Goal: Ask a question

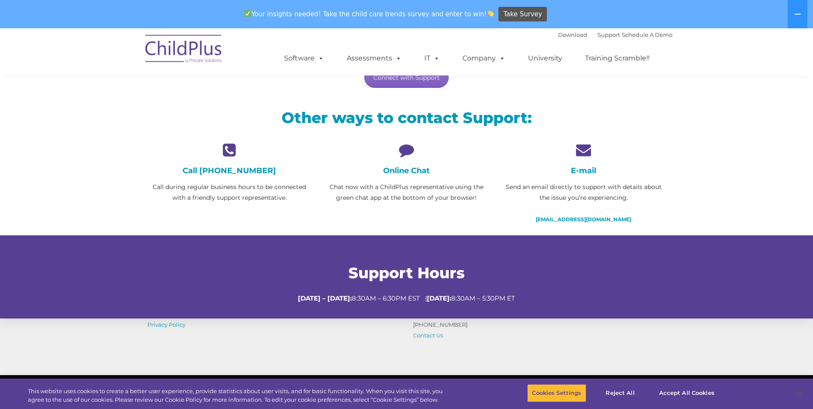
scroll to position [171, 0]
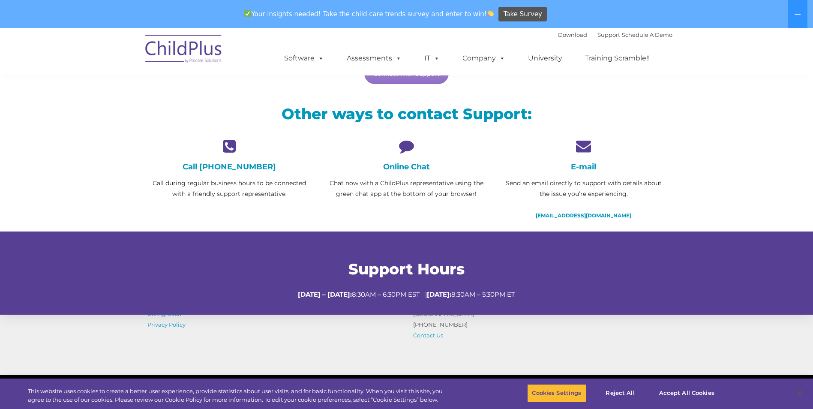
click at [412, 174] on div "Online Chat Chat now with a ChildPlus representative using the green chat app a…" at bounding box center [406, 168] width 164 height 61
click at [411, 167] on h4 "Online Chat" at bounding box center [406, 166] width 164 height 9
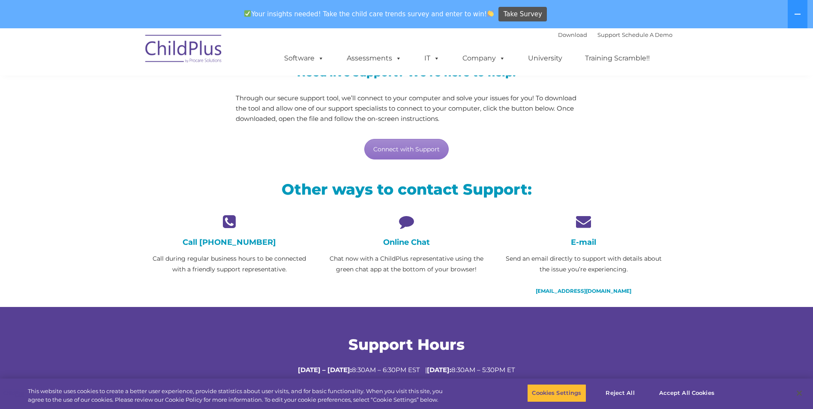
scroll to position [0, 0]
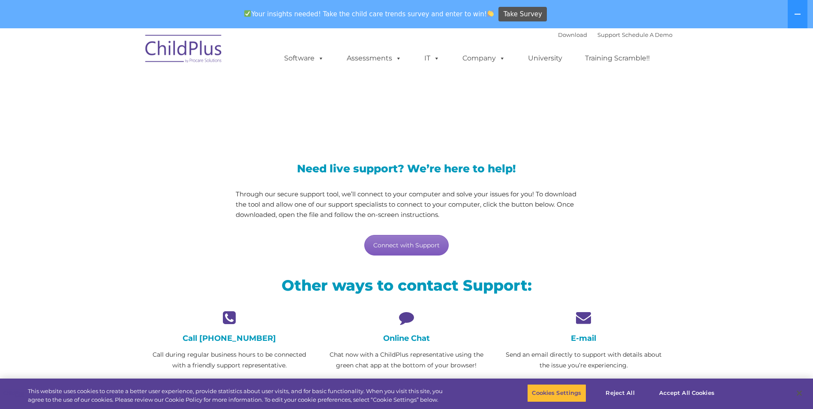
click at [405, 241] on link "Connect with Support" at bounding box center [406, 245] width 84 height 21
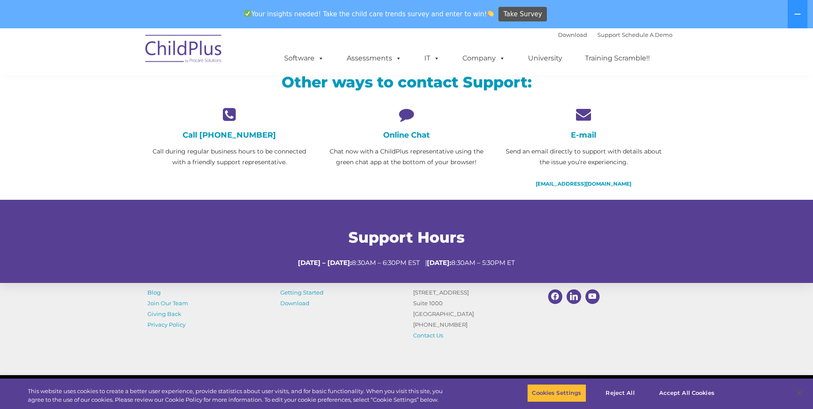
scroll to position [204, 0]
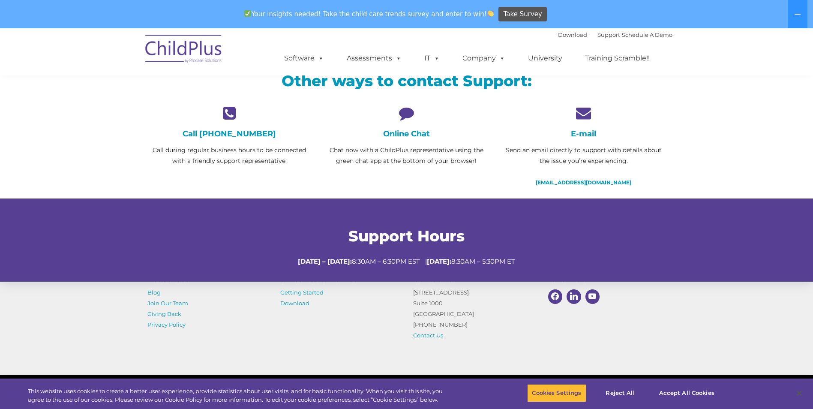
click at [423, 136] on h4 "Online Chat" at bounding box center [406, 133] width 164 height 9
click at [408, 109] on icon at bounding box center [406, 112] width 164 height 15
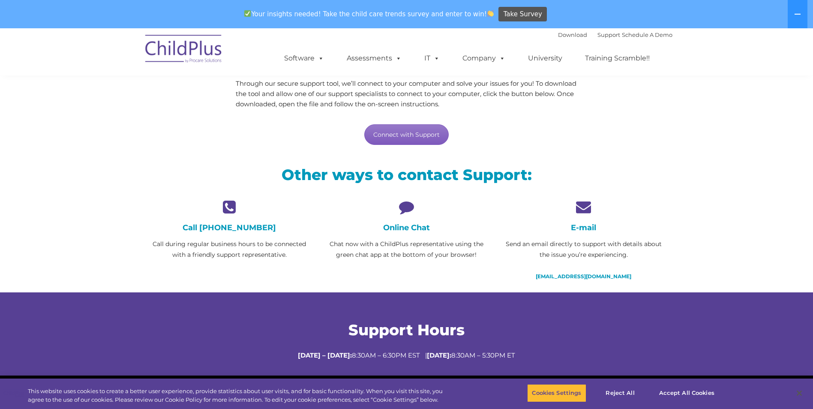
scroll to position [108, 0]
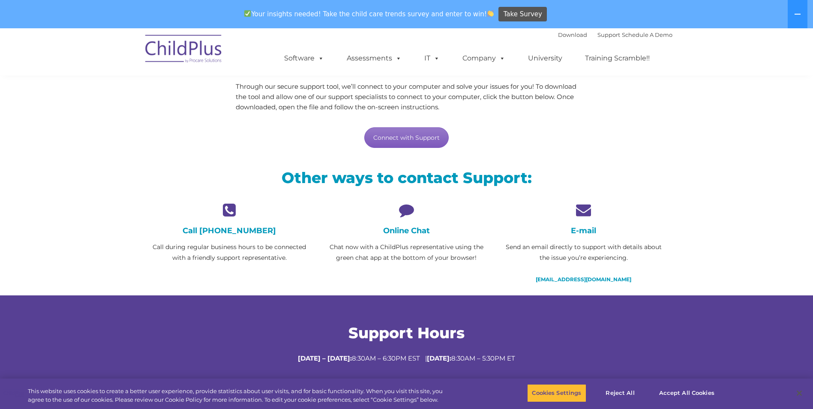
drag, startPoint x: 440, startPoint y: 136, endPoint x: 446, endPoint y: 134, distance: 6.8
click at [440, 136] on link "Connect with Support" at bounding box center [406, 137] width 84 height 21
click at [405, 217] on div "Online Chat Chat now with a ChildPlus representative using the green chat app a…" at bounding box center [406, 232] width 164 height 61
click at [408, 224] on div "Online Chat Chat now with a ChildPlus representative using the green chat app a…" at bounding box center [406, 232] width 164 height 61
click at [406, 231] on h4 "Online Chat" at bounding box center [406, 230] width 164 height 9
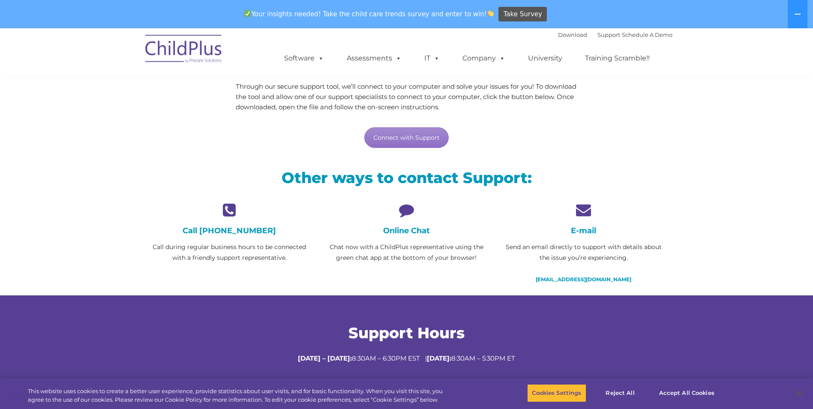
click at [391, 244] on p "Chat now with a ChildPlus representative using the green chat app at the bottom…" at bounding box center [406, 252] width 164 height 21
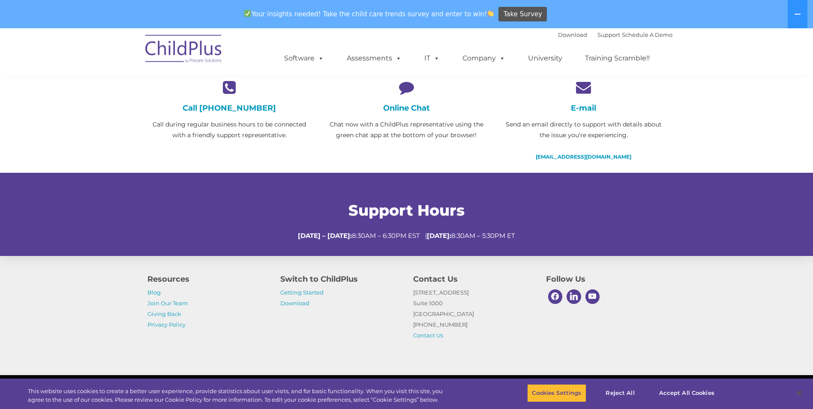
scroll to position [234, 0]
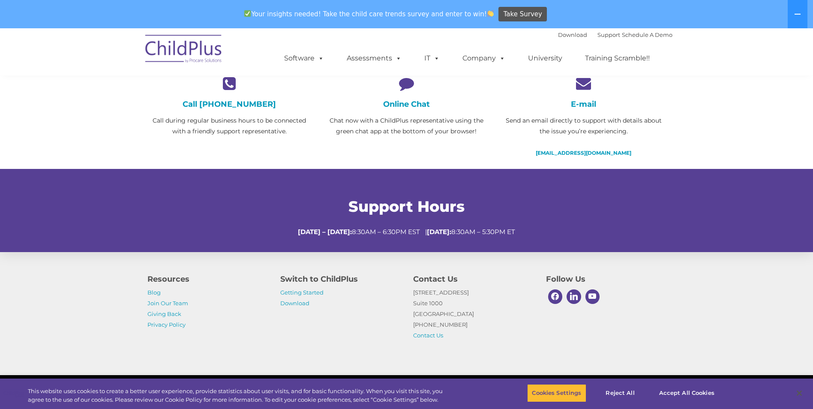
click at [419, 114] on div "Online Chat Chat now with a ChildPlus representative using the green chat app a…" at bounding box center [406, 106] width 164 height 61
click at [417, 108] on h4 "Online Chat" at bounding box center [406, 103] width 164 height 9
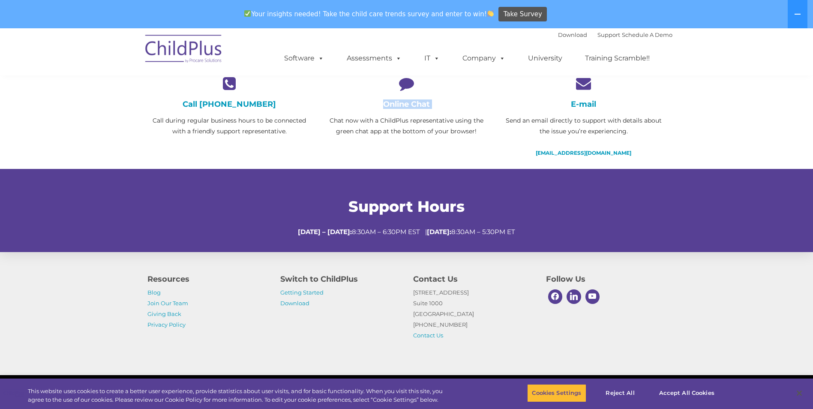
click at [417, 108] on h4 "Online Chat" at bounding box center [406, 103] width 164 height 9
drag, startPoint x: 417, startPoint y: 108, endPoint x: 333, endPoint y: 75, distance: 90.4
click at [333, 75] on ul "Software ChildPlus: The original and most widely-used Head Start data managemen…" at bounding box center [469, 58] width 405 height 34
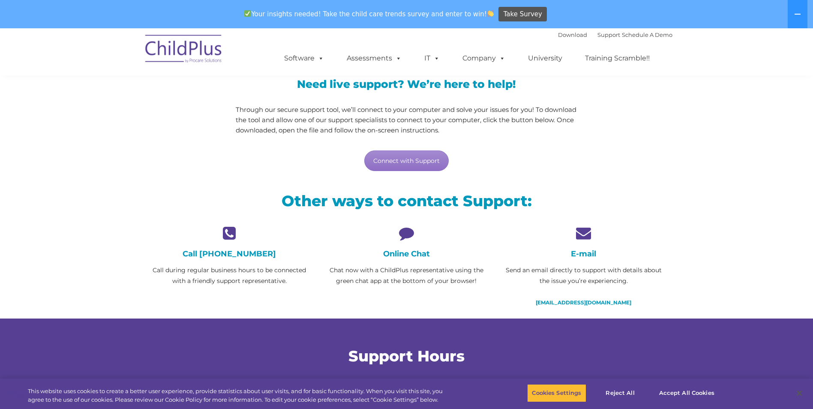
scroll to position [84, 0]
click at [400, 255] on h4 "Online Chat" at bounding box center [406, 253] width 164 height 9
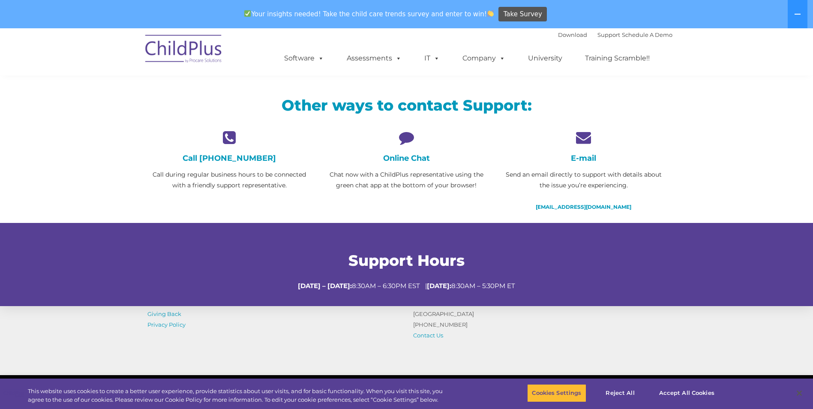
scroll to position [260, 0]
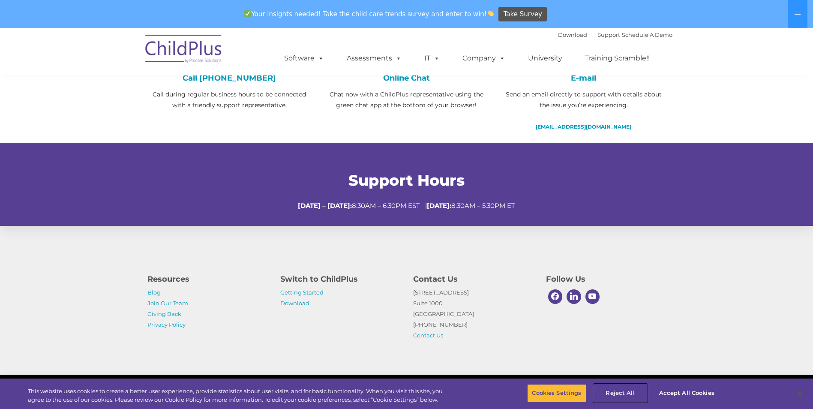
click at [637, 391] on button "Reject All" at bounding box center [620, 393] width 54 height 18
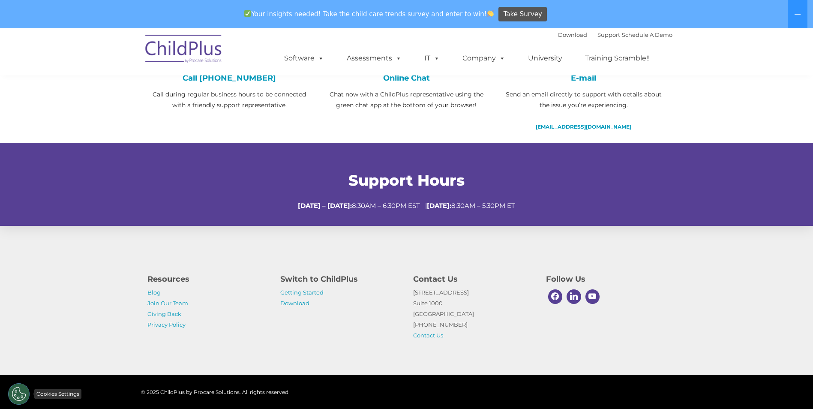
click at [24, 391] on button "Cookies Settings" at bounding box center [18, 393] width 21 height 21
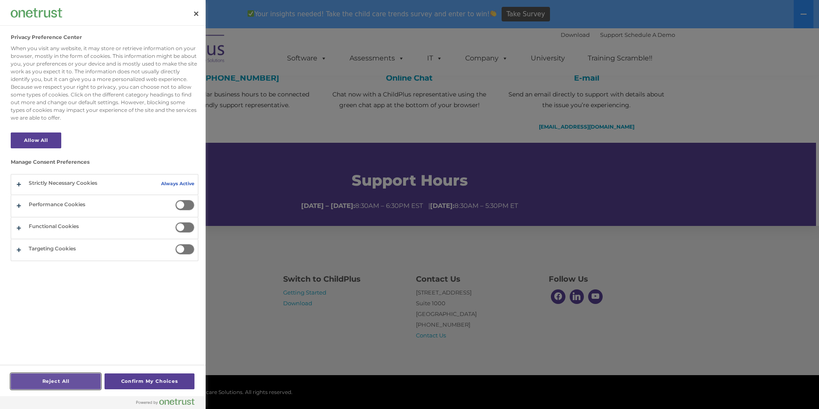
click at [75, 387] on button "Reject All" at bounding box center [56, 381] width 90 height 16
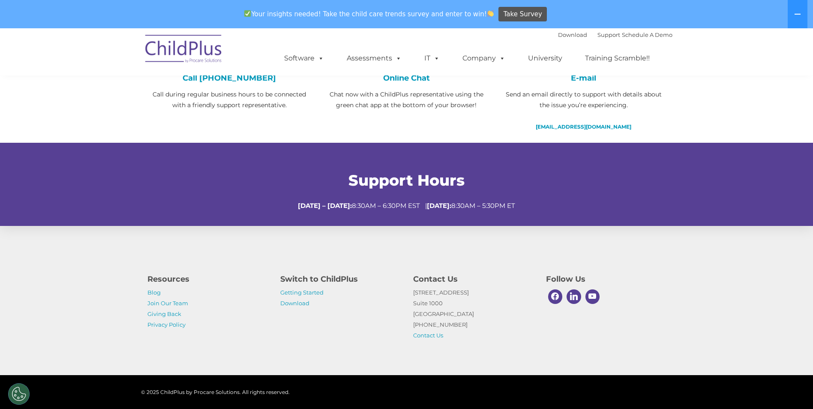
click at [745, 391] on div "© 2025 ChildPlus by Procare Solutions. All rights reserved." at bounding box center [406, 392] width 813 height 34
click at [436, 336] on link "Contact Us" at bounding box center [428, 335] width 30 height 7
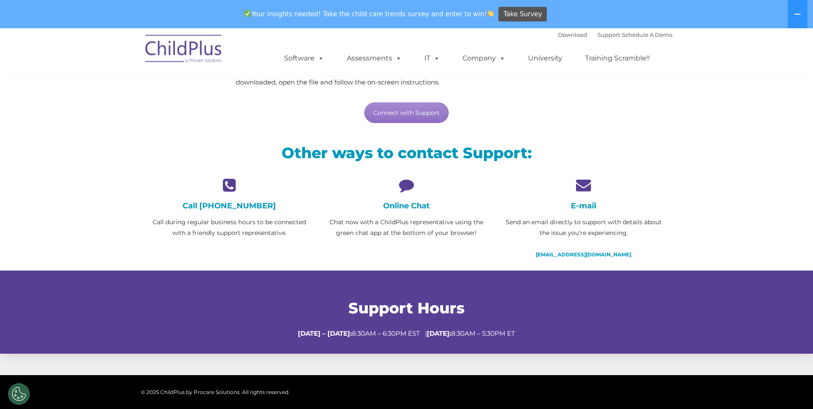
scroll to position [132, 0]
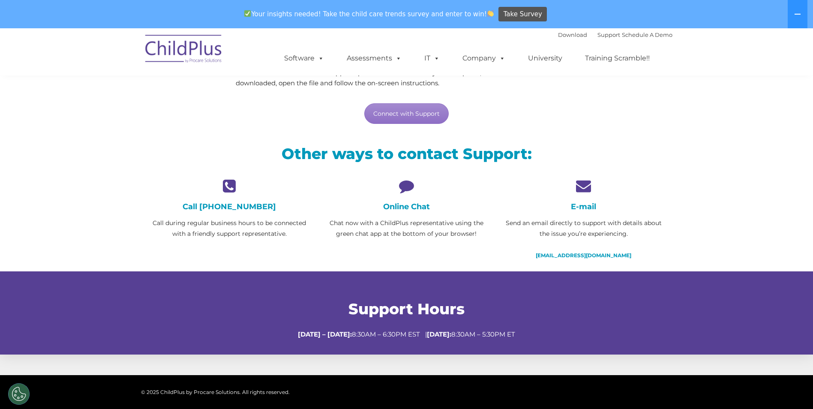
click at [232, 202] on h4 "Call [PHONE_NUMBER]" at bounding box center [229, 206] width 164 height 9
click at [322, 158] on h2 "Other ways to contact Support:" at bounding box center [406, 153] width 518 height 19
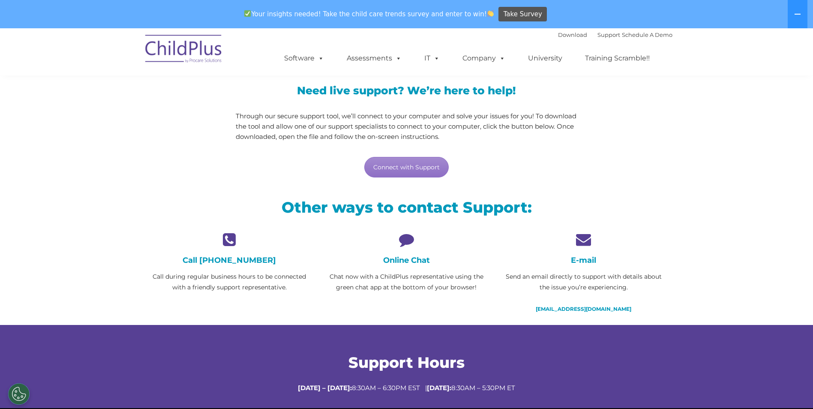
scroll to position [0, 0]
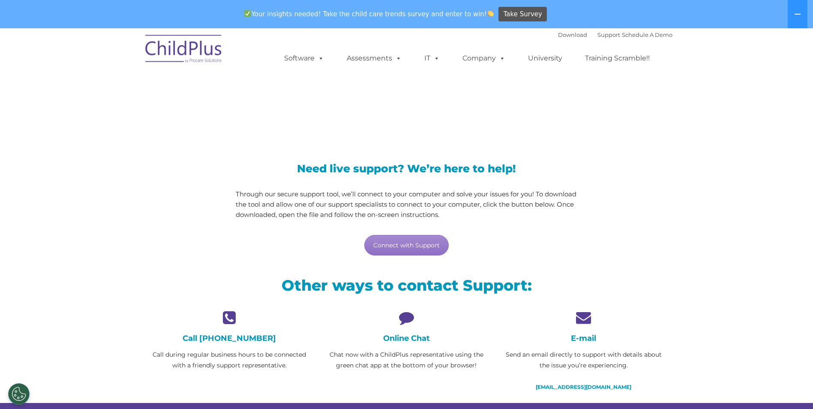
click at [378, 179] on div "Need live support? We’re here to help! Through our secure support tool, we’ll c…" at bounding box center [406, 209] width 341 height 92
click at [390, 252] on link "Connect with Support" at bounding box center [406, 245] width 84 height 21
click at [513, 154] on div "Need live support? We’re here to help! Through our secure support tool, we’ll c…" at bounding box center [406, 201] width 354 height 127
click at [597, 33] on link "Support" at bounding box center [608, 34] width 23 height 7
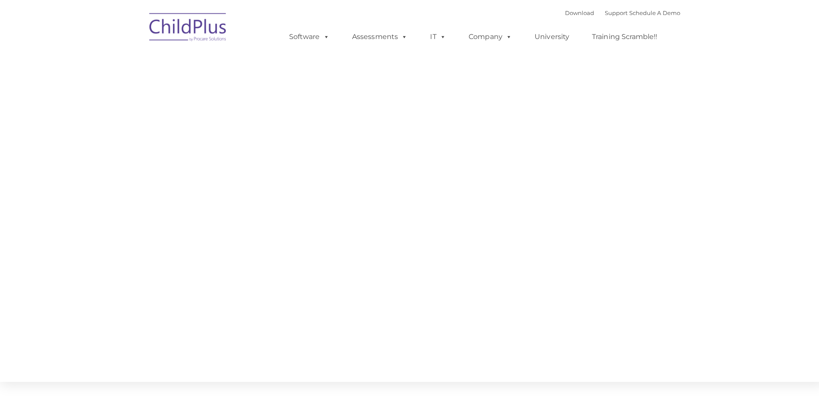
type input ""
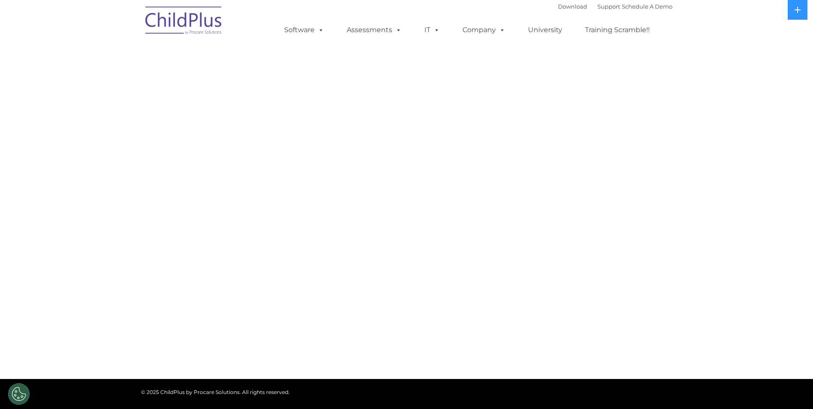
select select "MEDIUM"
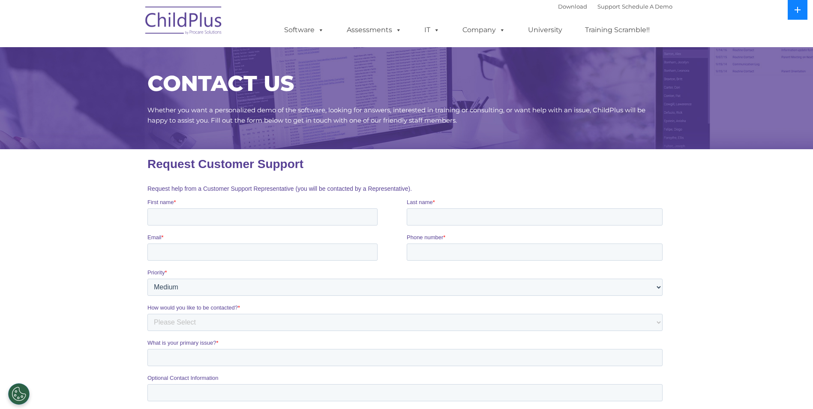
click at [794, 7] on icon at bounding box center [797, 9] width 7 height 7
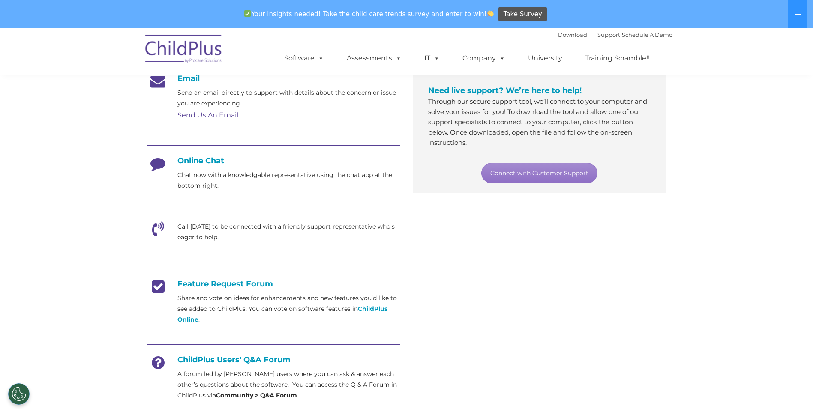
scroll to position [143, 0]
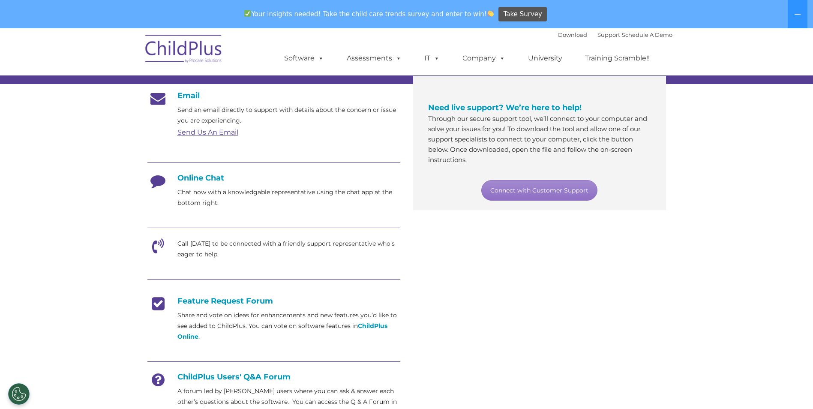
click at [213, 176] on h4 "Online Chat" at bounding box center [273, 177] width 253 height 9
click at [166, 178] on icon at bounding box center [157, 183] width 21 height 21
click at [162, 178] on icon at bounding box center [157, 183] width 21 height 21
click at [500, 190] on link "Connect with Customer Support" at bounding box center [539, 190] width 116 height 21
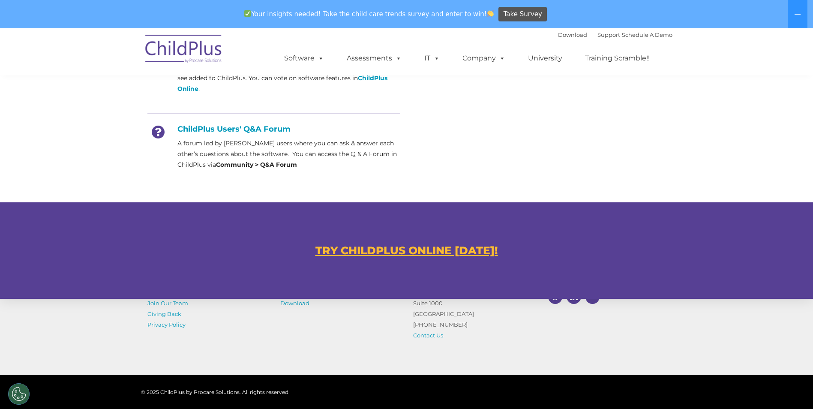
scroll to position [463, 0]
